Goal: Information Seeking & Learning: Learn about a topic

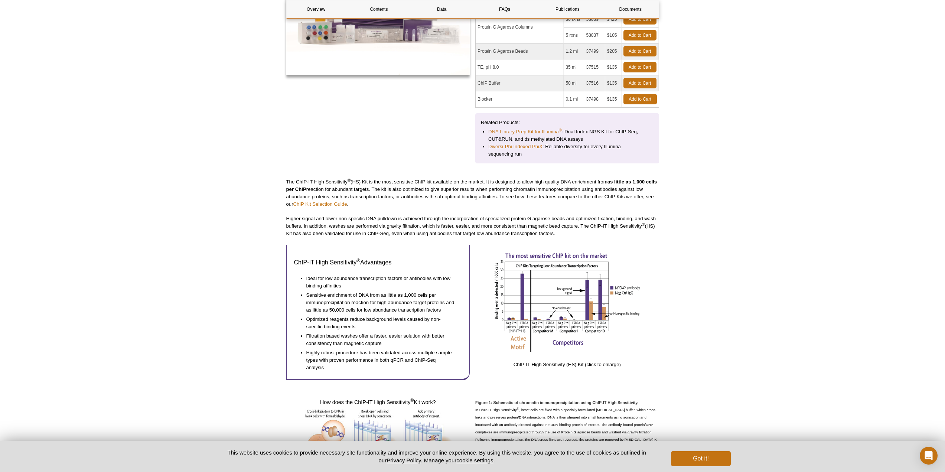
scroll to position [174, 0]
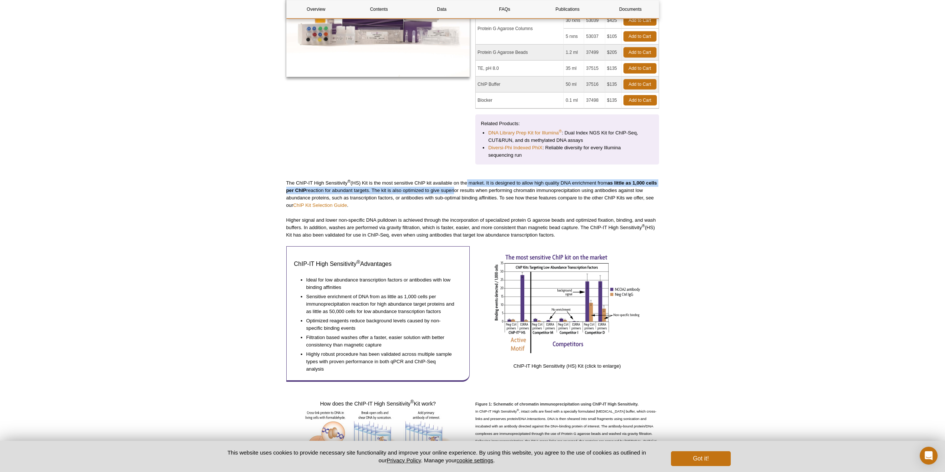
drag, startPoint x: 466, startPoint y: 180, endPoint x: 466, endPoint y: 192, distance: 11.9
click at [466, 192] on p "The ChIP-IT High Sensitivity ® (HS) Kit is the most sensitive ChIP kit availabl…" at bounding box center [472, 194] width 373 height 30
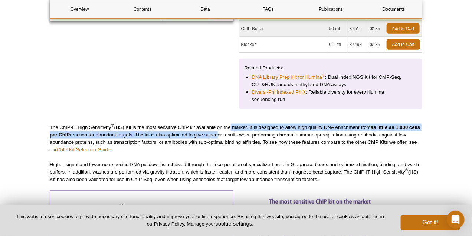
scroll to position [249, 0]
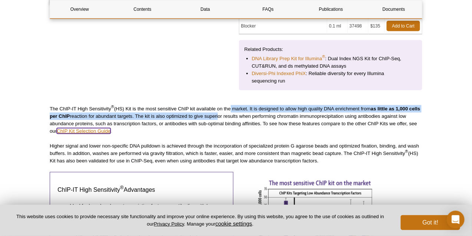
click at [72, 130] on link "ChIP Kit Selection Guide" at bounding box center [84, 131] width 54 height 6
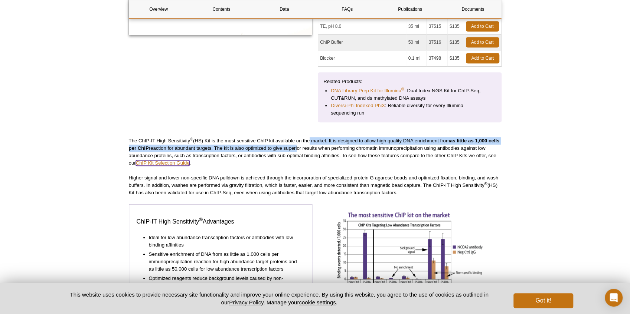
scroll to position [192, 0]
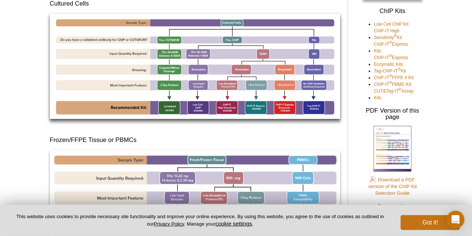
scroll to position [93, 0]
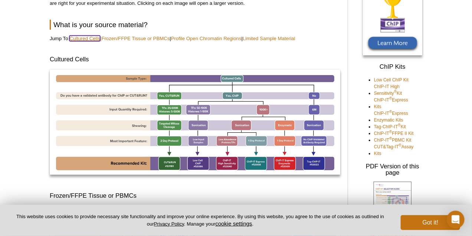
click at [89, 38] on link "Cultured Cells" at bounding box center [84, 39] width 31 height 6
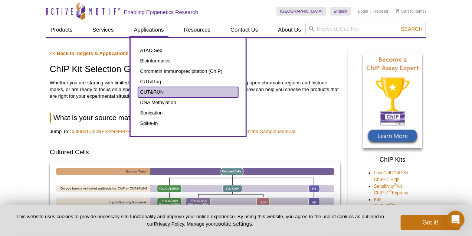
click at [153, 92] on link "CUT&RUN" at bounding box center [188, 92] width 100 height 10
click at [163, 91] on link "CUT&RUN" at bounding box center [188, 92] width 100 height 10
click at [146, 90] on link "CUT&RUN" at bounding box center [188, 92] width 100 height 10
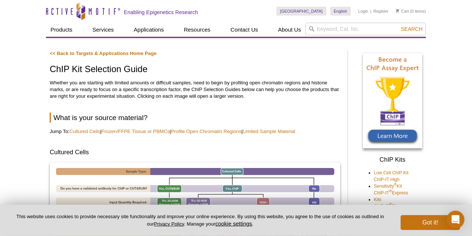
drag, startPoint x: 92, startPoint y: 78, endPoint x: 101, endPoint y: 75, distance: 8.9
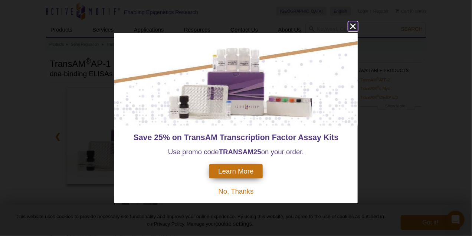
click at [355, 25] on icon "close" at bounding box center [353, 27] width 6 height 6
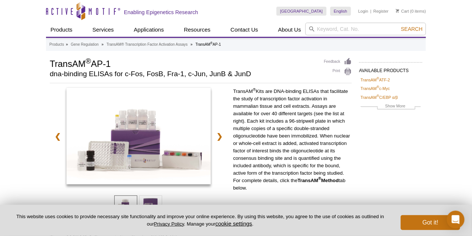
scroll to position [37, 0]
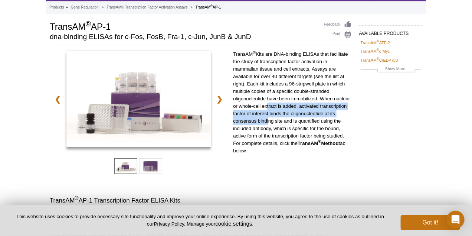
click at [267, 118] on p "TransAM ® Kits are DNA-binding ELISAs that facilitate the study of transcriptio…" at bounding box center [292, 102] width 119 height 104
click at [266, 124] on p "TransAM ® Kits are DNA-binding ELISAs that facilitate the study of transcriptio…" at bounding box center [292, 102] width 119 height 104
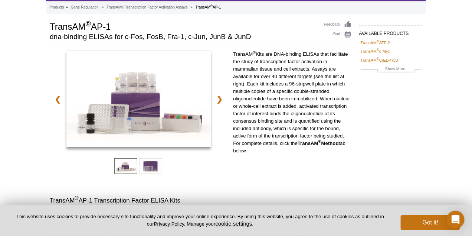
drag, startPoint x: 250, startPoint y: 151, endPoint x: 234, endPoint y: 53, distance: 98.9
click at [234, 53] on p "TransAM ® Kits are DNA-binding ELISAs that facilitate the study of transcriptio…" at bounding box center [292, 102] width 119 height 104
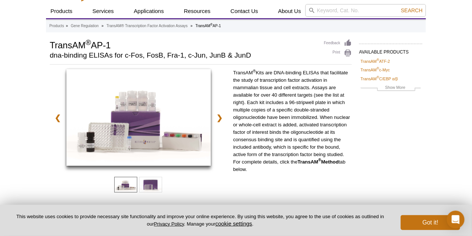
scroll to position [0, 0]
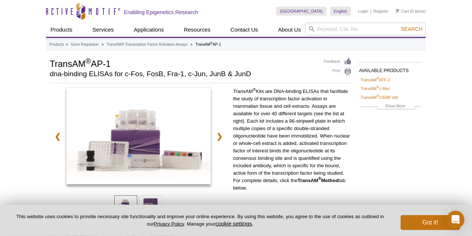
click at [269, 99] on p "TransAM ® Kits are DNA-binding ELISAs that facilitate the study of transcriptio…" at bounding box center [292, 140] width 119 height 104
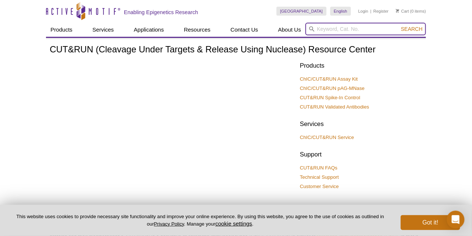
click at [319, 29] on input "search" at bounding box center [366, 29] width 121 height 13
type input "AP-1"
click at [399, 26] on button "Search" at bounding box center [412, 29] width 26 height 7
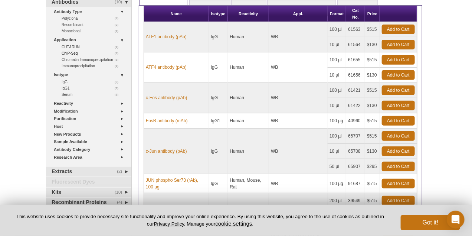
scroll to position [19, 0]
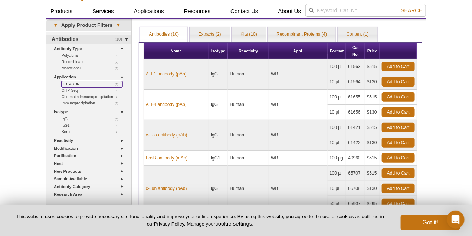
click at [74, 85] on link "(1) CUT&RUN" at bounding box center [92, 84] width 61 height 6
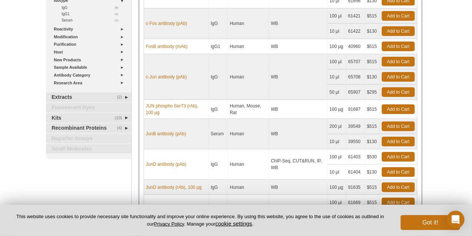
scroll to position [111, 0]
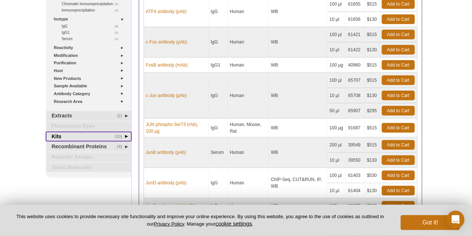
click at [59, 136] on link "(10) Kits" at bounding box center [88, 137] width 85 height 10
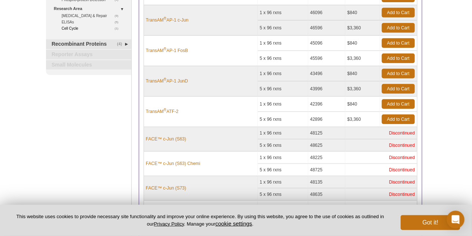
scroll to position [37, 0]
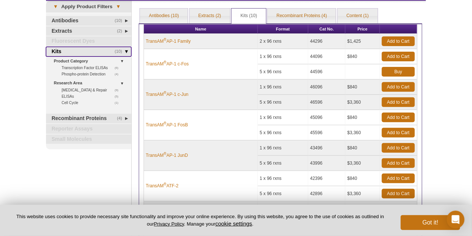
click at [91, 52] on link "(10) Kits" at bounding box center [88, 52] width 85 height 10
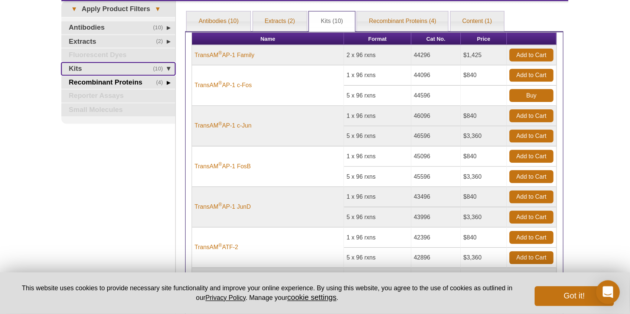
scroll to position [0, 0]
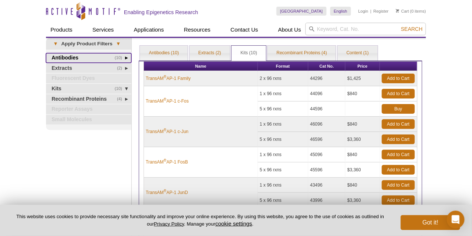
click at [79, 60] on link "(10) Antibodies" at bounding box center [88, 58] width 85 height 10
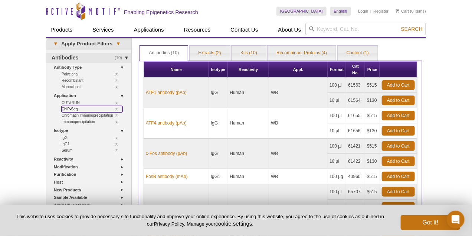
click at [76, 110] on link "(1) ChIP-Seq" at bounding box center [92, 109] width 61 height 6
